Goal: Understand process/instructions

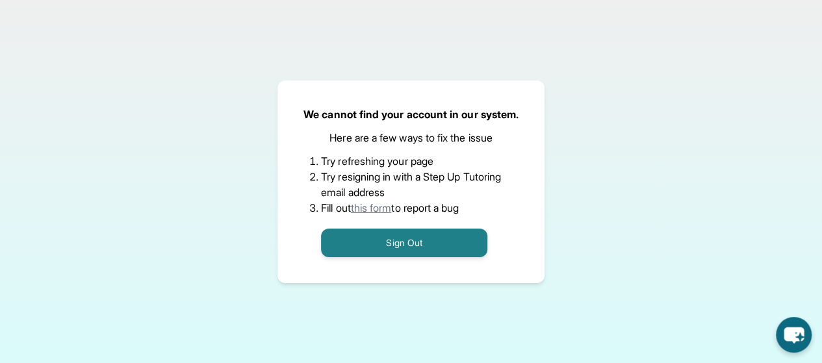
click at [391, 204] on link "this form" at bounding box center [371, 207] width 41 height 13
click at [376, 209] on link "this form" at bounding box center [371, 207] width 41 height 13
